Goal: Task Accomplishment & Management: Manage account settings

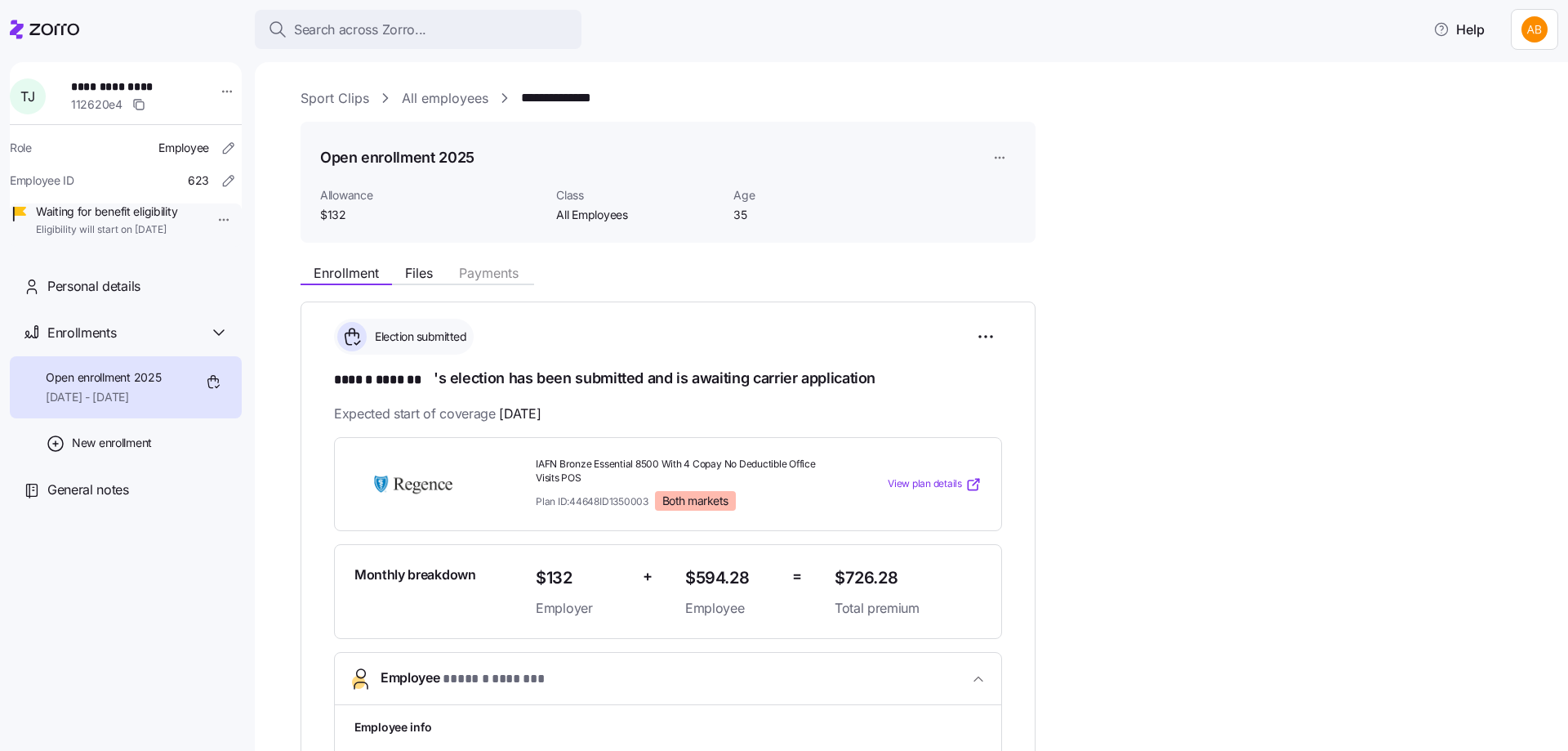
click at [410, 98] on link "All employees" at bounding box center [445, 98] width 86 height 20
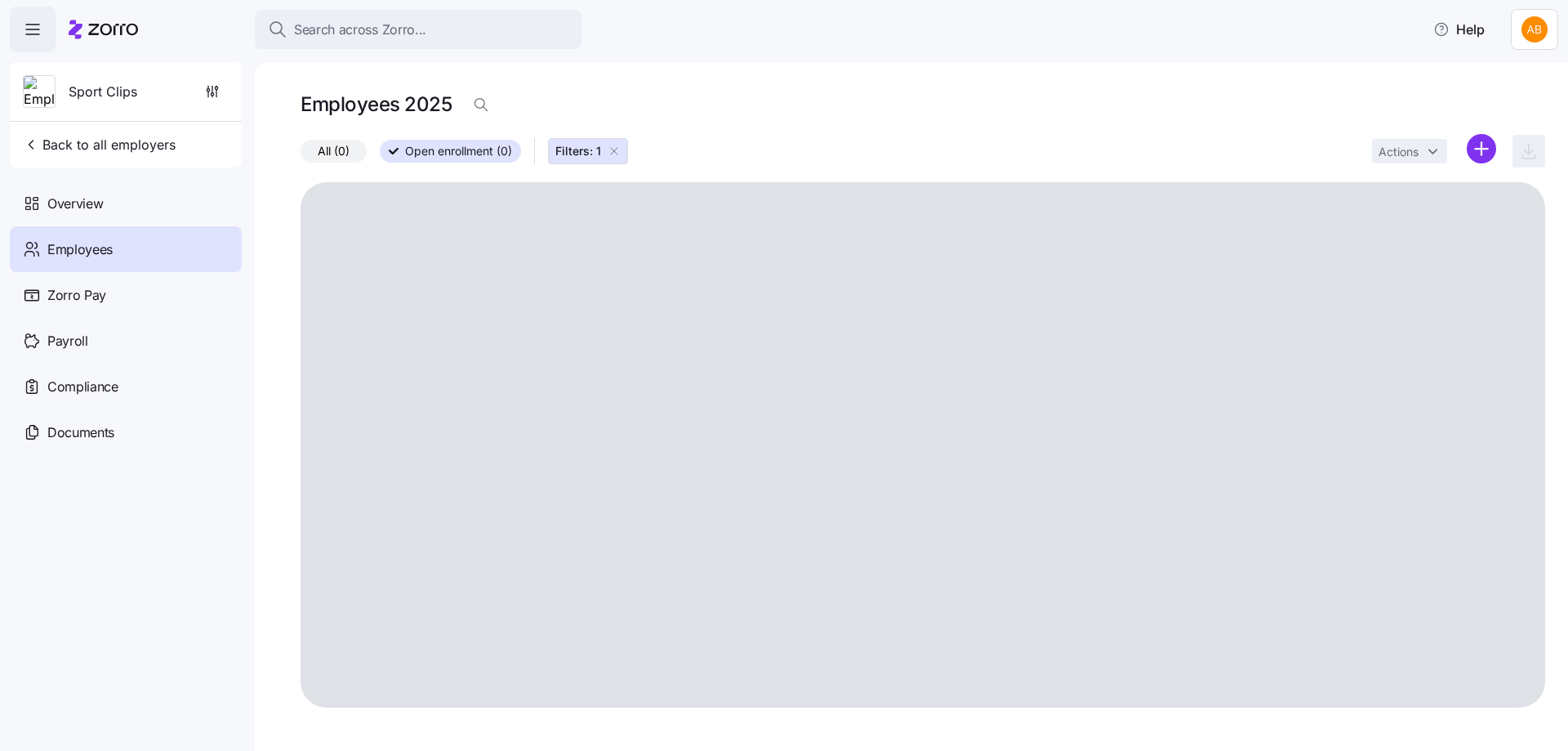
click at [614, 150] on icon "button" at bounding box center [613, 150] width 13 height 13
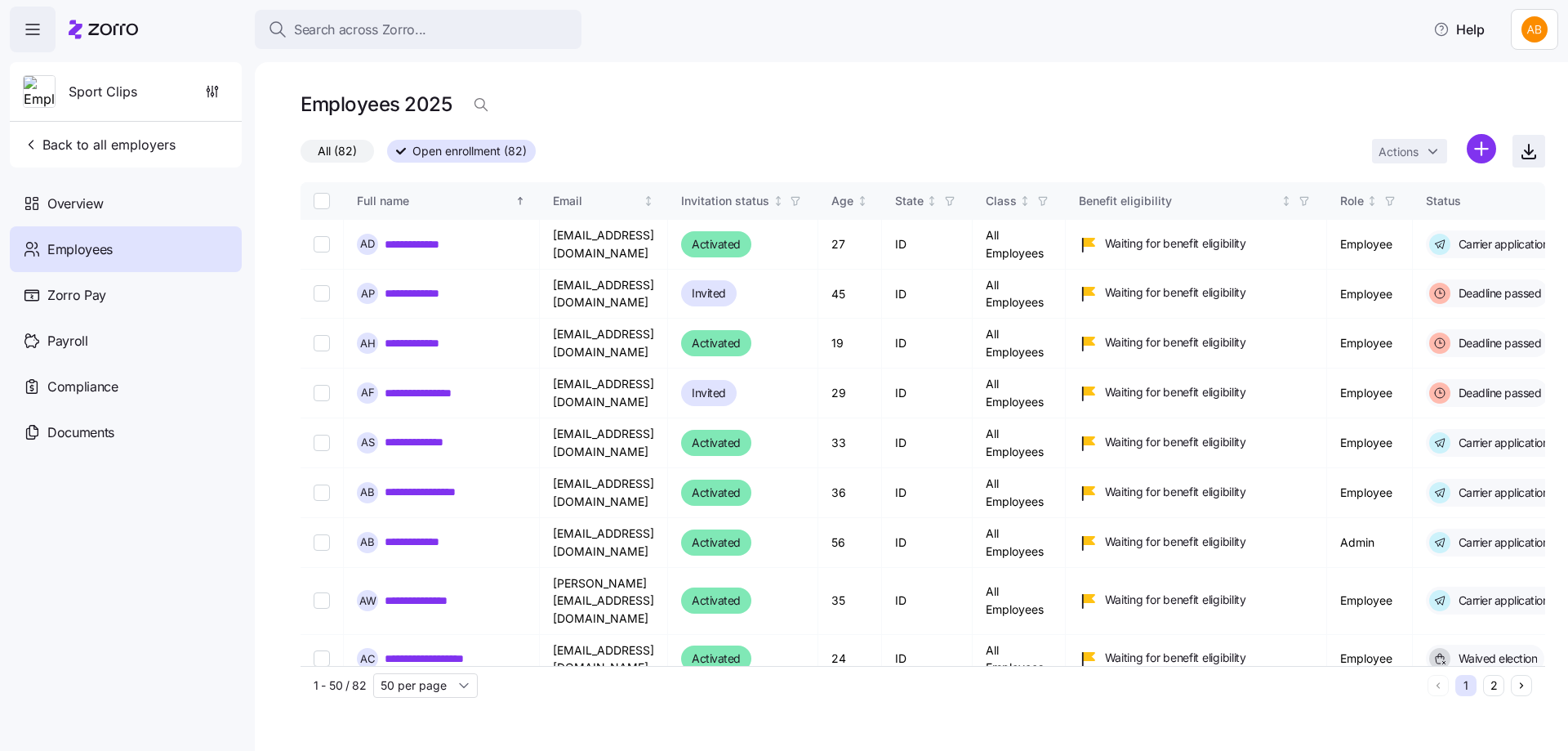
click at [1528, 149] on icon "button" at bounding box center [1528, 149] width 0 height 10
